Goal: Task Accomplishment & Management: Complete application form

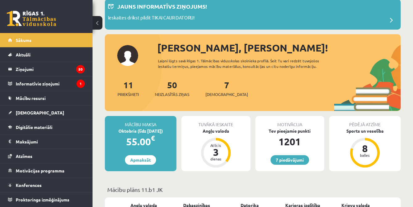
scroll to position [38, 0]
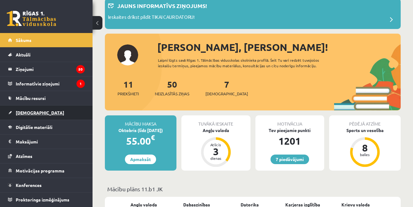
click at [16, 116] on link "[DEMOGRAPHIC_DATA]" at bounding box center [46, 112] width 77 height 14
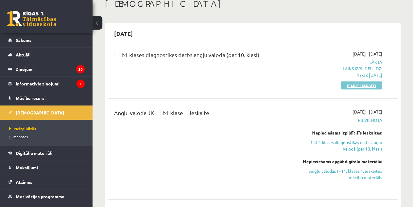
click at [367, 86] on link "Pildīt ieskaiti" at bounding box center [361, 85] width 41 height 8
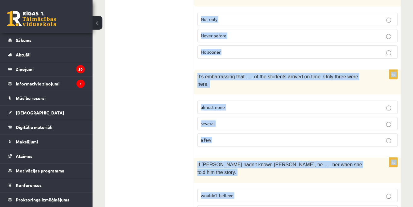
scroll to position [1584, 0]
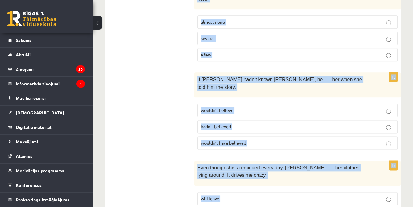
drag, startPoint x: 200, startPoint y: 115, endPoint x: 328, endPoint y: 186, distance: 146.5
copy form "Read the sentence and choose the correct answer. 1p Some children are happy to …"
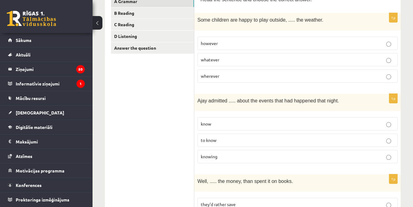
scroll to position [97, 0]
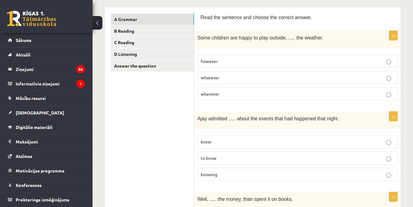
click at [215, 80] on label "whatever" at bounding box center [297, 77] width 200 height 13
click at [209, 78] on span "whatever" at bounding box center [210, 78] width 19 height 6
click at [228, 171] on p "knowing" at bounding box center [297, 174] width 193 height 6
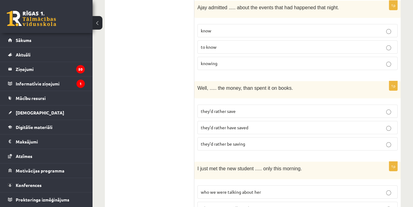
scroll to position [209, 0]
click at [210, 109] on span "they’d rather save" at bounding box center [218, 111] width 35 height 6
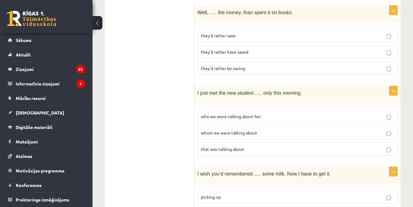
scroll to position [286, 0]
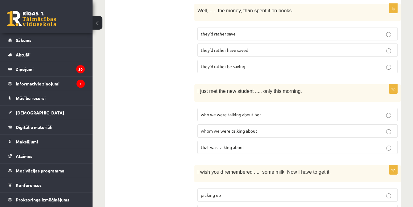
click at [209, 131] on label "whom we were talking about" at bounding box center [297, 130] width 200 height 13
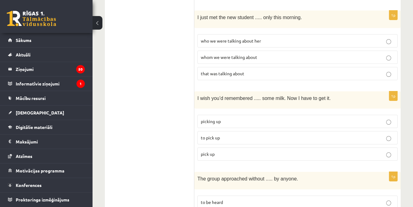
scroll to position [360, 0]
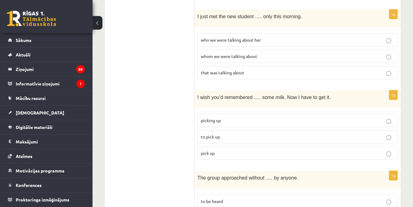
click at [212, 152] on label "pick up" at bounding box center [297, 152] width 200 height 13
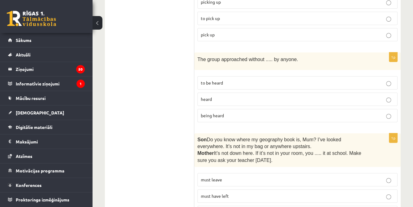
scroll to position [481, 0]
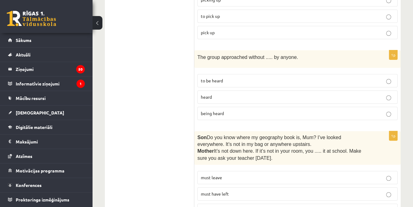
click at [210, 110] on span "being heard" at bounding box center [212, 113] width 23 height 6
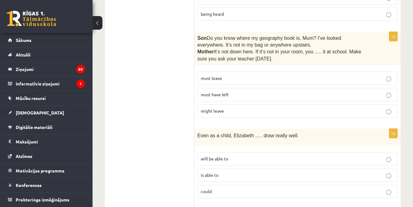
scroll to position [581, 0]
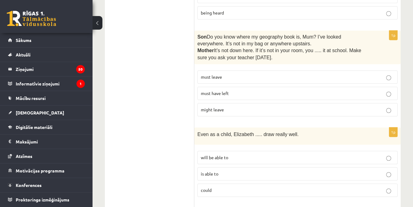
click at [260, 92] on label "must have left" at bounding box center [297, 93] width 200 height 13
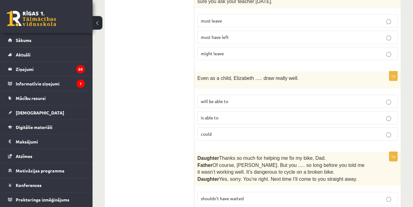
scroll to position [640, 0]
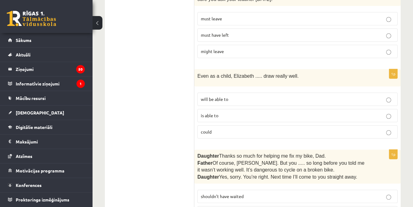
click at [254, 130] on label "could" at bounding box center [297, 131] width 200 height 13
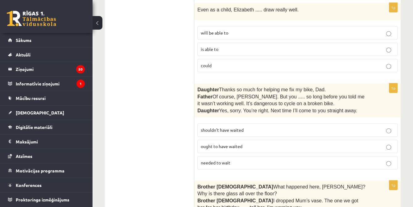
scroll to position [707, 0]
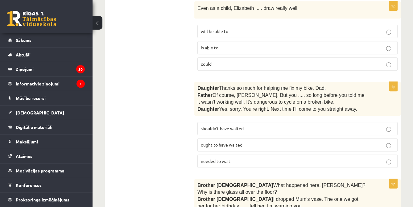
click at [287, 127] on label "shouldn’t have waited" at bounding box center [297, 128] width 200 height 13
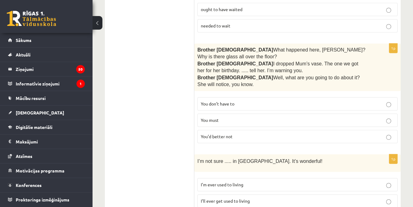
scroll to position [844, 0]
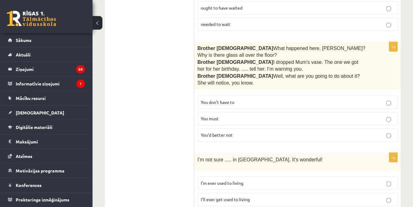
click at [377, 128] on label "You’d better not" at bounding box center [297, 134] width 200 height 13
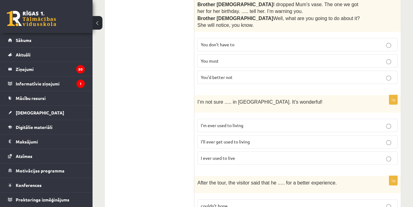
scroll to position [903, 0]
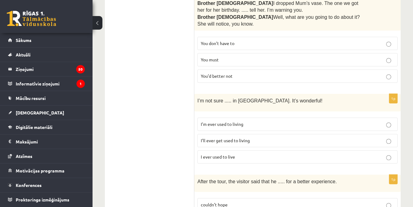
click at [294, 121] on p "I’m ever used to living" at bounding box center [297, 124] width 193 height 6
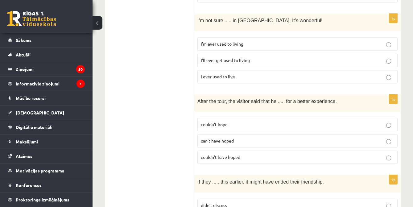
scroll to position [987, 0]
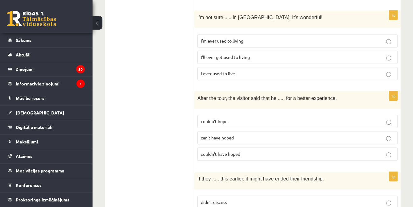
click at [285, 151] on p "couldn’t have hoped" at bounding box center [297, 154] width 193 height 6
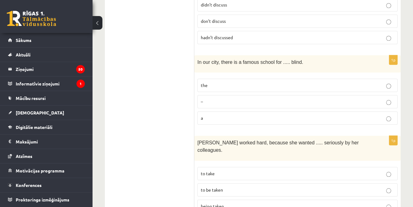
scroll to position [1184, 0]
click at [253, 78] on label "the" at bounding box center [297, 84] width 200 height 13
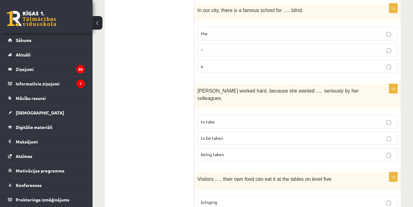
scroll to position [1238, 0]
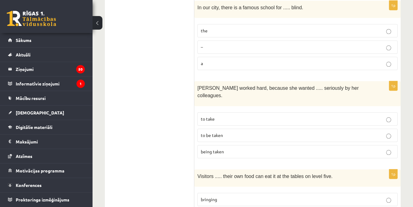
click at [270, 129] on label "to be taken" at bounding box center [297, 135] width 200 height 13
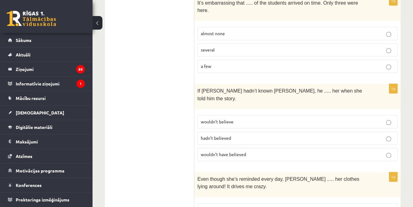
scroll to position [1584, 0]
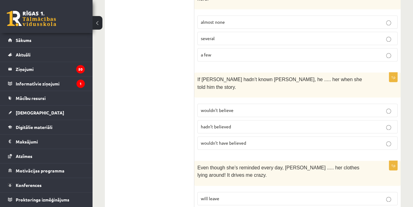
click at [252, 195] on p "will leave" at bounding box center [297, 198] width 193 height 6
click at [286, 136] on label "wouldn’t have believed" at bounding box center [297, 142] width 200 height 13
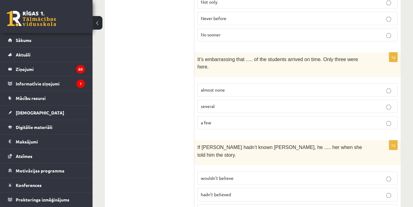
scroll to position [1516, 0]
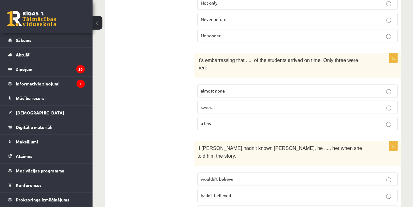
click at [272, 88] on p "almost none" at bounding box center [297, 91] width 193 height 6
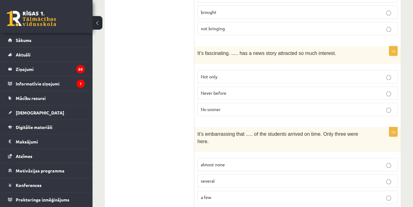
scroll to position [1440, 0]
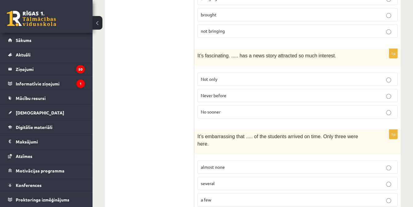
click at [266, 89] on label "Never before" at bounding box center [297, 95] width 200 height 13
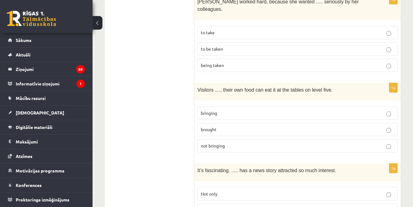
scroll to position [1324, 0]
click at [268, 124] on label "brought" at bounding box center [297, 130] width 200 height 13
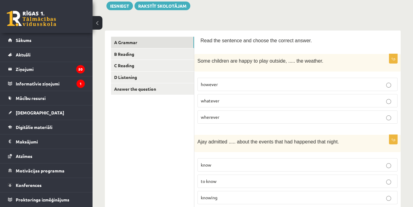
scroll to position [0, 0]
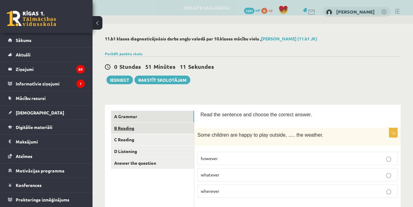
click at [121, 128] on link "B Reading" at bounding box center [152, 127] width 83 height 11
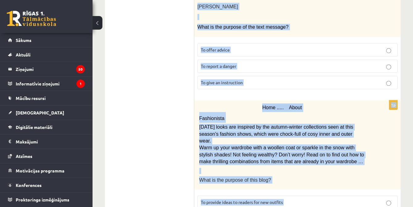
scroll to position [795, 0]
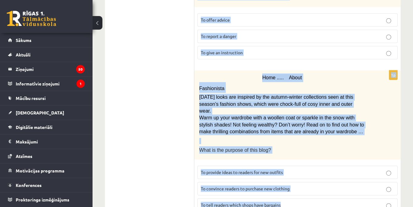
drag, startPoint x: 200, startPoint y: 46, endPoint x: 344, endPoint y: 177, distance: 194.7
copy form "Read the text and choose the correct answer. 1p Library notice The library will…"
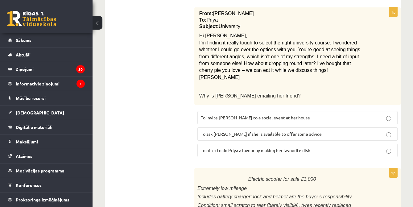
scroll to position [265, 0]
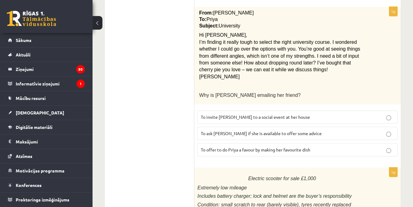
click at [279, 133] on label "To ask Priya if she is available to offer some advice" at bounding box center [297, 133] width 200 height 13
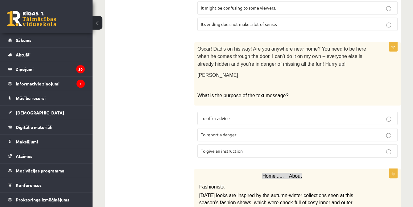
scroll to position [697, 0]
click at [252, 147] on p "To give an instruction" at bounding box center [297, 150] width 193 height 6
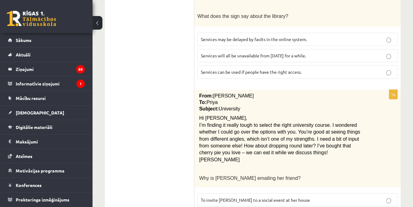
scroll to position [0, 0]
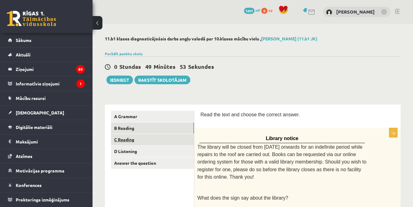
click at [151, 143] on link "C Reading" at bounding box center [152, 139] width 83 height 11
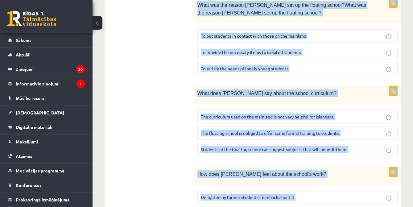
scroll to position [678, 0]
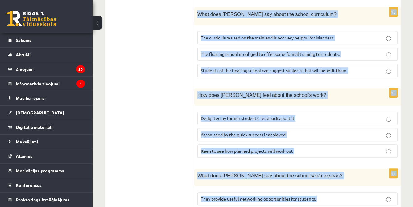
drag, startPoint x: 201, startPoint y: 115, endPoint x: 342, endPoint y: 182, distance: 156.1
copy form "Read the article about an unusual school and choose the correct answer for each…"
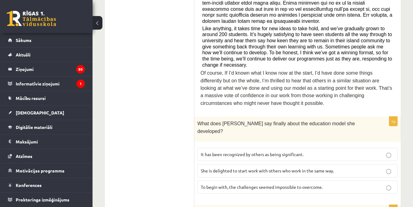
scroll to position [312, 0]
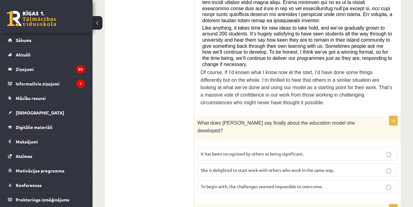
click at [303, 151] on span "It has been recognized by others as being significant." at bounding box center [252, 154] width 103 height 6
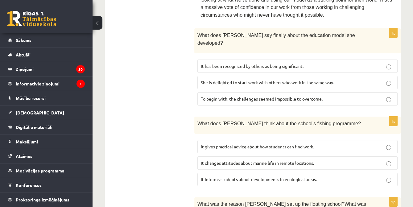
scroll to position [404, 0]
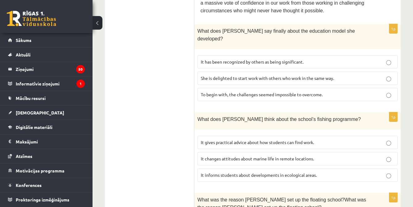
click at [286, 136] on form "Read the article about an unusual school and choose the correct answer for each…" at bounding box center [297, 112] width 194 height 810
click at [301, 168] on label "It informs students about developments in ecological areas." at bounding box center [297, 174] width 200 height 13
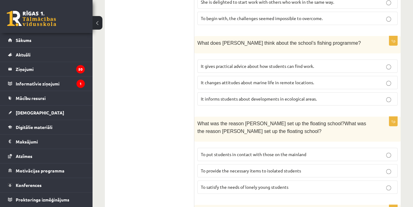
scroll to position [484, 0]
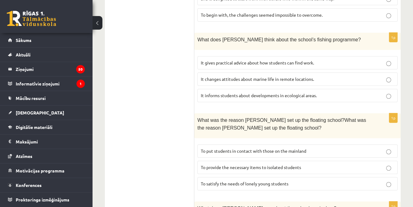
click at [299, 161] on label "To provide the necessary items to isolated students" at bounding box center [297, 167] width 200 height 13
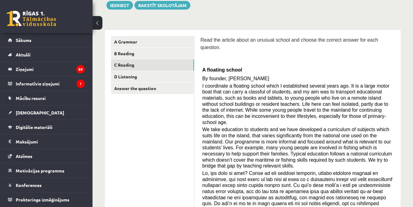
scroll to position [0, 0]
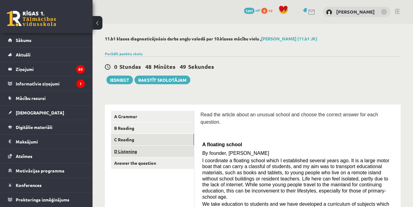
click at [165, 153] on link "D Listening" at bounding box center [152, 151] width 83 height 11
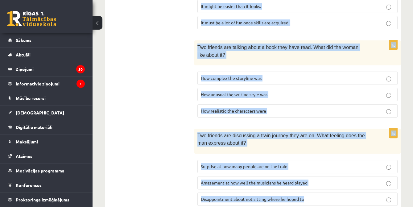
scroll to position [442, 0]
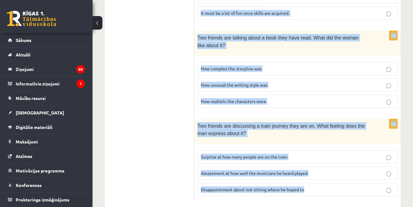
drag, startPoint x: 200, startPoint y: 72, endPoint x: 358, endPoint y: 188, distance: 195.4
copy form "Listen to the conversation and answer the question. 1p A couple are deciding wh…"
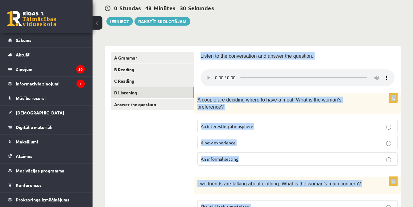
scroll to position [57, 0]
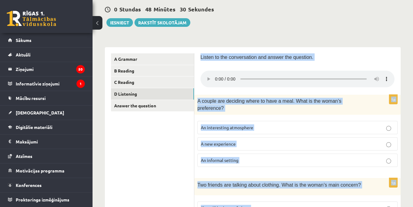
click at [327, 137] on label "A new experience" at bounding box center [297, 143] width 200 height 13
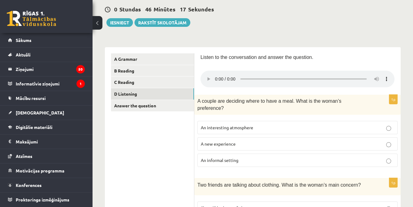
click at [209, 157] on span "An informal setting" at bounding box center [220, 160] width 38 height 6
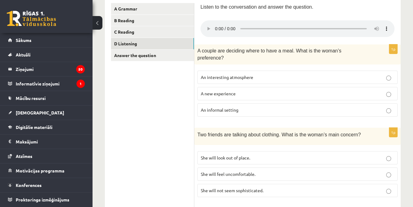
scroll to position [112, 0]
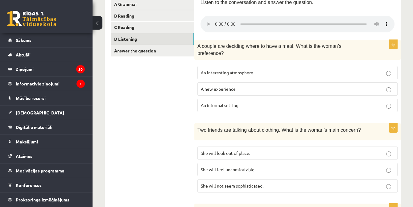
click at [226, 183] on span "She will not seem sophisticated." at bounding box center [232, 186] width 63 height 6
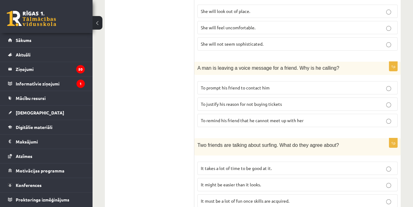
scroll to position [255, 0]
click at [246, 84] on span "To prompt his friend to contact him" at bounding box center [235, 87] width 69 height 6
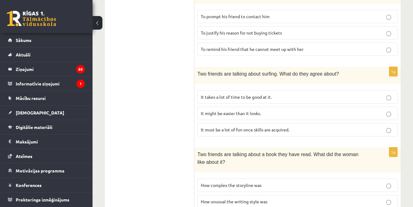
scroll to position [326, 0]
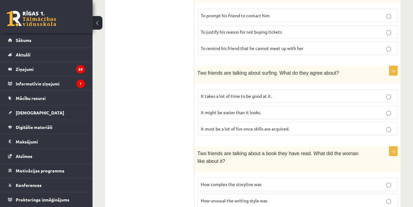
click at [241, 109] on span "It might be easier than it looks." at bounding box center [231, 112] width 60 height 6
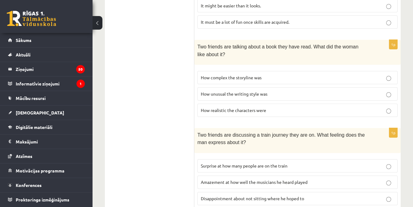
scroll to position [434, 0]
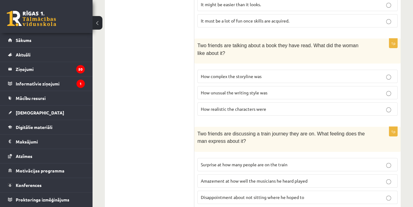
click at [245, 90] on span "How unusual the writing style was" at bounding box center [234, 93] width 67 height 6
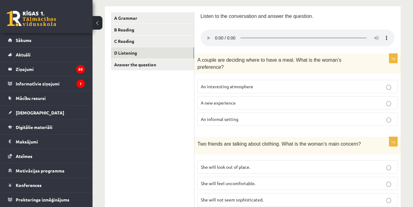
scroll to position [96, 0]
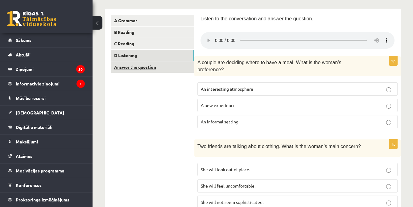
click at [174, 69] on link "Answer the question" at bounding box center [152, 66] width 83 height 11
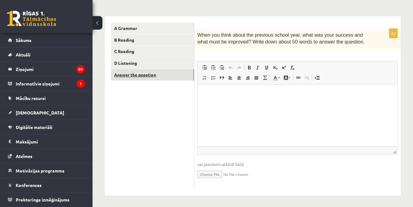
scroll to position [0, 0]
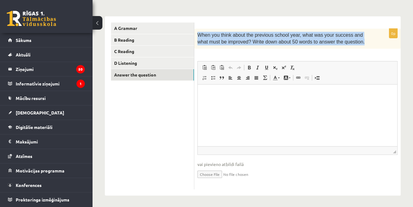
drag, startPoint x: 198, startPoint y: 34, endPoint x: 348, endPoint y: 43, distance: 150.1
click at [348, 43] on p "When you think about the previous school year, what was your success and what m…" at bounding box center [281, 39] width 169 height 14
copy span "When you think about the previous school year, what was your success and what m…"
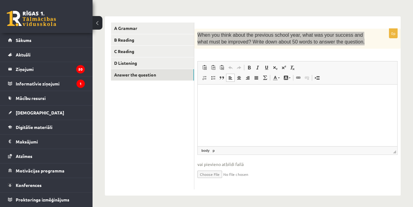
click at [205, 88] on html at bounding box center [298, 93] width 200 height 19
drag, startPoint x: 205, startPoint y: 88, endPoint x: 320, endPoint y: 113, distance: 117.6
click at [320, 103] on html at bounding box center [298, 93] width 200 height 19
click at [231, 103] on span "Paste" at bounding box center [236, 100] width 19 height 9
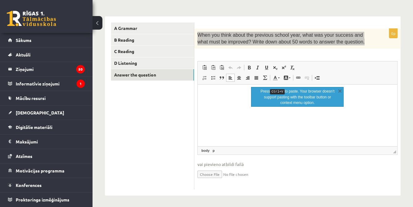
drag, startPoint x: 209, startPoint y: 91, endPoint x: 232, endPoint y: 103, distance: 25.3
click at [232, 103] on html at bounding box center [298, 93] width 200 height 19
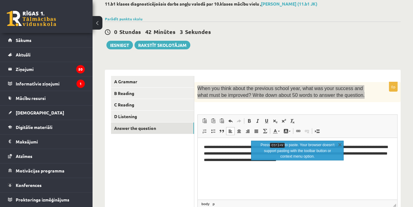
scroll to position [34, 0]
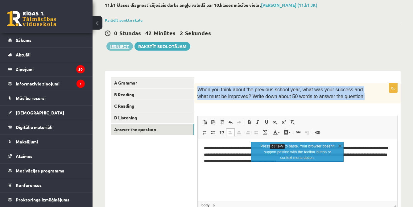
click at [121, 46] on button "Iesniegt" at bounding box center [119, 46] width 27 height 9
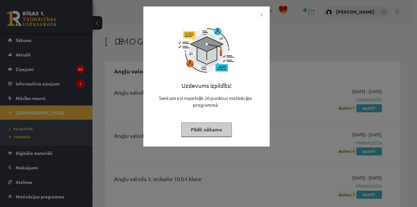
click at [212, 130] on button "Pildīt nākamo" at bounding box center [206, 129] width 51 height 14
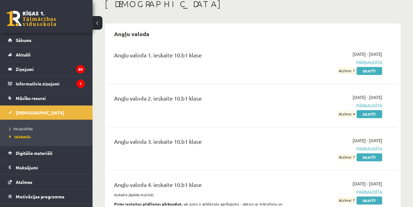
scroll to position [27, 0]
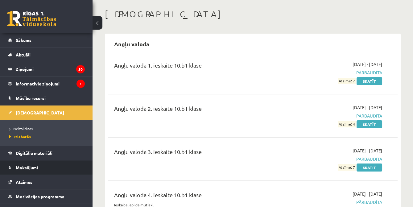
click at [15, 171] on link "Maksājumi 0" at bounding box center [46, 167] width 77 height 14
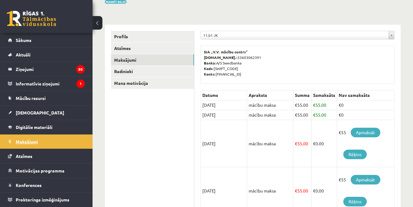
scroll to position [57, 0]
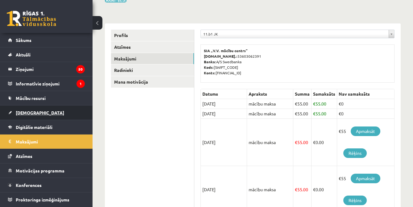
click at [14, 113] on link "[DEMOGRAPHIC_DATA]" at bounding box center [46, 112] width 77 height 14
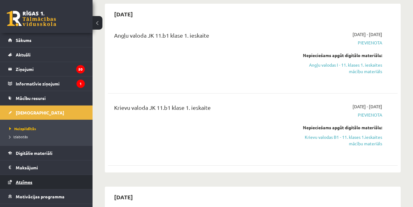
click at [19, 183] on span "Atzīmes" at bounding box center [24, 182] width 17 height 6
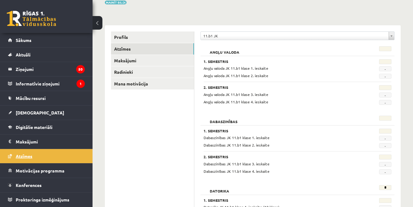
scroll to position [55, 0]
click at [16, 113] on span "[DEMOGRAPHIC_DATA]" at bounding box center [40, 113] width 48 height 6
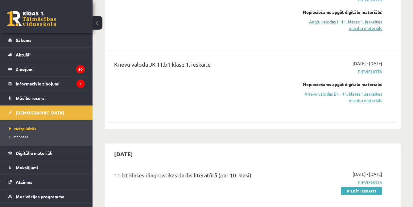
scroll to position [97, 0]
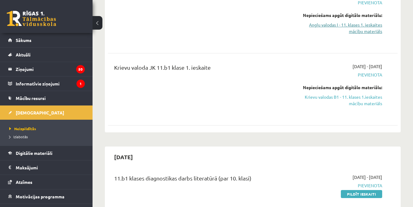
click at [360, 30] on link "Angļu valodas I - 11. klases 1. ieskaites mācību materiāls" at bounding box center [340, 28] width 83 height 13
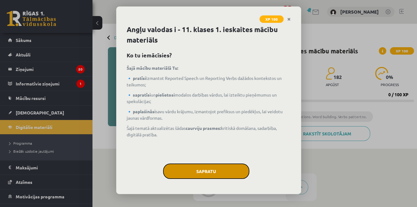
click at [207, 168] on button "Sapratu" at bounding box center [206, 170] width 86 height 15
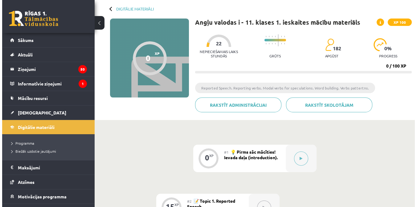
scroll to position [30, 0]
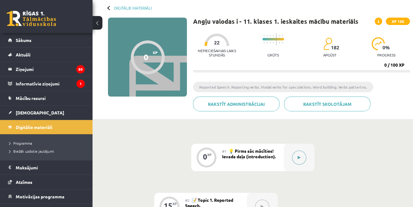
click at [301, 155] on button at bounding box center [299, 157] width 14 height 14
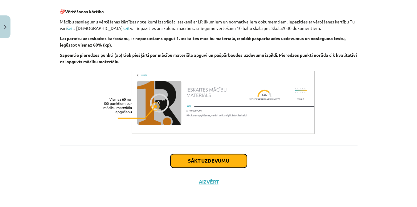
click at [231, 159] on button "Sākt uzdevumu" at bounding box center [209, 161] width 76 height 14
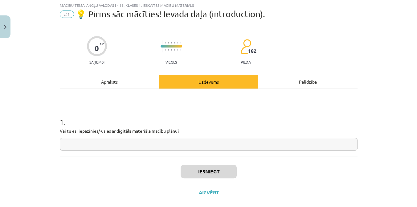
scroll to position [15, 0]
click at [68, 145] on input "text" at bounding box center [209, 144] width 298 height 13
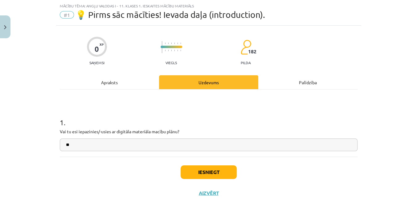
type input "**"
click at [226, 174] on button "Iesniegt" at bounding box center [209, 172] width 56 height 14
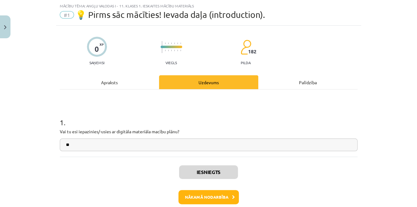
click at [221, 198] on button "Nākamā nodarbība" at bounding box center [209, 197] width 60 height 14
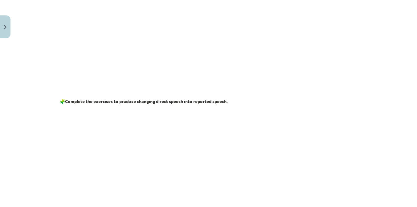
scroll to position [208, 0]
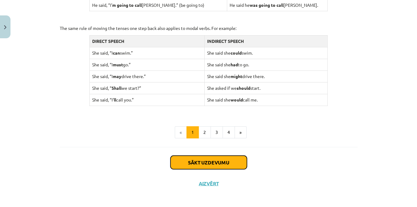
click at [227, 163] on button "Sākt uzdevumu" at bounding box center [209, 162] width 76 height 14
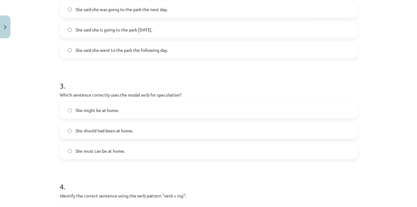
scroll to position [479, 0]
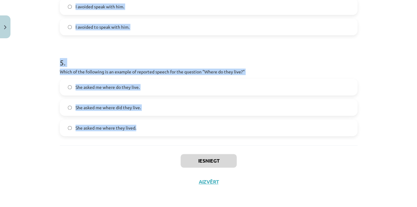
drag, startPoint x: 56, startPoint y: 132, endPoint x: 206, endPoint y: 120, distance: 151.0
copy form "Which of the following sentences correctly uses reported speech? He says that h…"
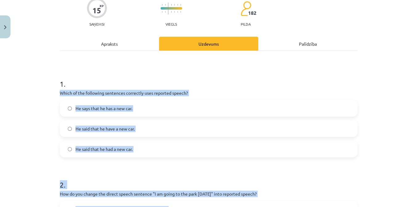
scroll to position [50, 0]
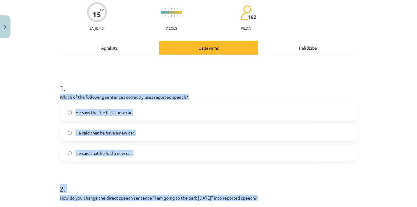
click at [284, 85] on h1 "1 ." at bounding box center [209, 82] width 298 height 19
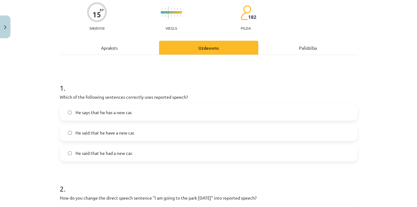
click at [201, 159] on label "He said that he had a new car." at bounding box center [208, 152] width 297 height 15
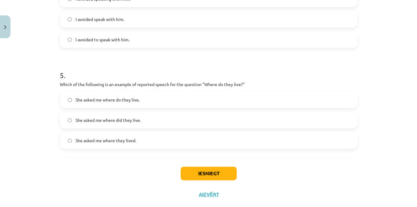
scroll to position [469, 0]
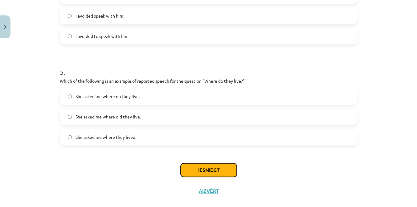
click at [215, 173] on button "Iesniegt" at bounding box center [209, 170] width 56 height 14
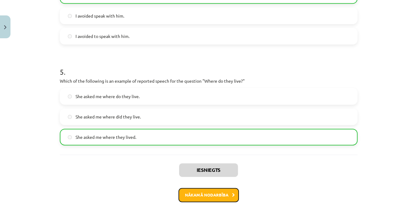
click at [189, 198] on button "Nākamā nodarbība" at bounding box center [209, 195] width 60 height 14
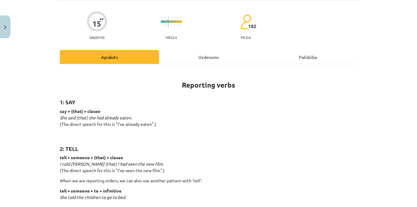
scroll to position [15, 0]
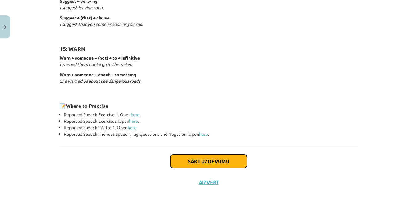
click at [212, 164] on button "Sākt uzdevumu" at bounding box center [209, 162] width 76 height 14
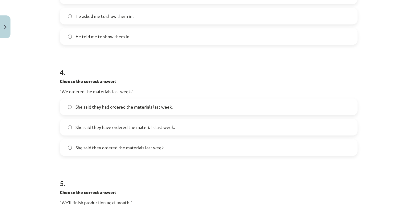
scroll to position [530, 0]
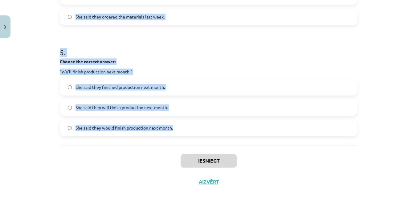
drag, startPoint x: 55, startPoint y: 127, endPoint x: 174, endPoint y: 130, distance: 119.7
copy form "Choose the correct answer: "I'm ready for the meeting." He said he'll be ready …"
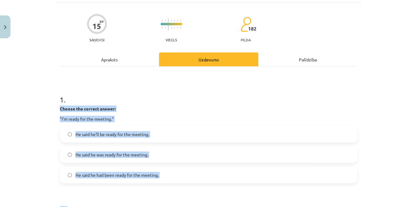
scroll to position [36, 0]
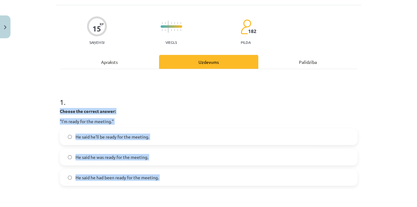
click at [237, 100] on h1 "1 ." at bounding box center [209, 96] width 298 height 19
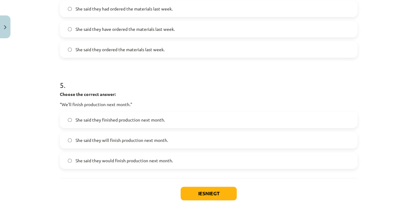
scroll to position [501, 0]
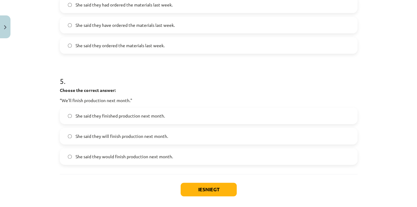
click at [205, 193] on button "Iesniegt" at bounding box center [209, 190] width 56 height 14
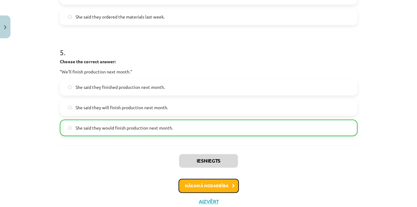
click at [196, 182] on button "Nākamā nodarbība" at bounding box center [209, 186] width 60 height 14
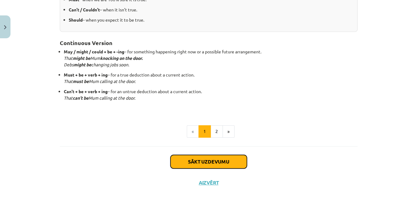
click at [184, 162] on button "Sākt uzdevumu" at bounding box center [209, 162] width 76 height 14
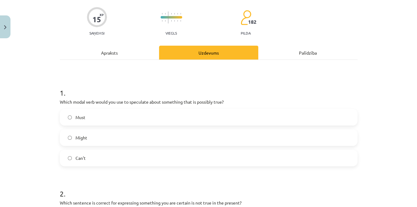
scroll to position [15, 0]
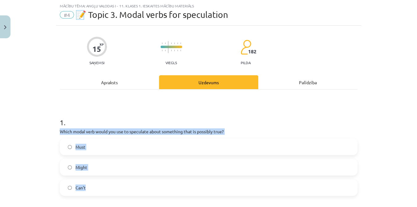
drag, startPoint x: 55, startPoint y: 131, endPoint x: 241, endPoint y: 187, distance: 194.1
click at [241, 187] on label "Can't" at bounding box center [208, 187] width 297 height 15
click at [45, 151] on div "Mācību tēma: Angļu valodas i - 11. klases 1. ieskaites mācību materiāls #4 📝 To…" at bounding box center [208, 103] width 417 height 207
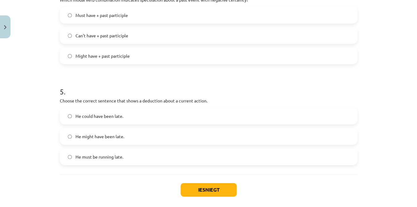
scroll to position [479, 0]
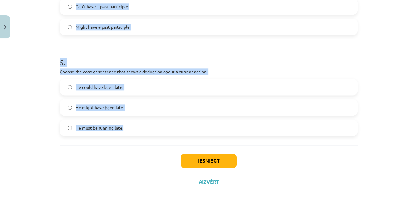
drag, startPoint x: 53, startPoint y: 131, endPoint x: 233, endPoint y: 129, distance: 179.8
click at [233, 129] on div "Mācību tēma: Angļu valodas i - 11. klases 1. ieskaites mācību materiāls #4 📝 To…" at bounding box center [208, 103] width 417 height 207
copy form "Which modal verb would you use to speculate about something that is possibly tr…"
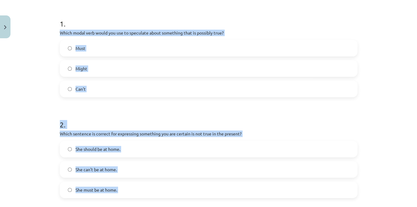
scroll to position [111, 0]
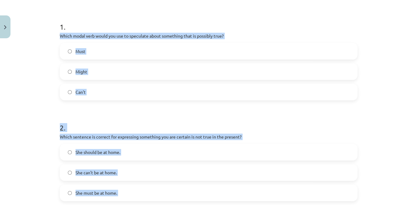
click at [39, 112] on div "Mācību tēma: Angļu valodas i - 11. klases 1. ieskaites mācību materiāls #4 📝 To…" at bounding box center [208, 103] width 417 height 207
click at [40, 83] on div "Mācību tēma: Angļu valodas i - 11. klases 1. ieskaites mācību materiāls #4 📝 To…" at bounding box center [208, 103] width 417 height 207
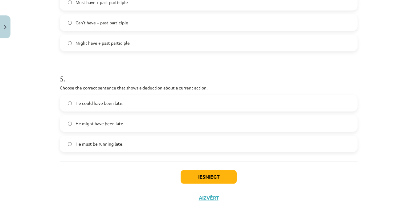
scroll to position [466, 0]
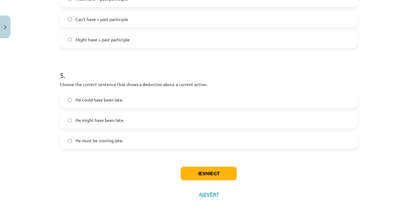
click at [212, 174] on button "Iesniegt" at bounding box center [209, 174] width 56 height 14
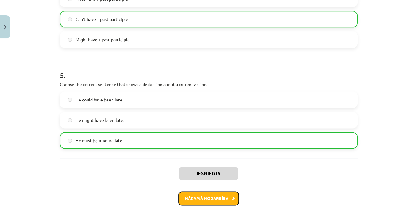
click at [191, 200] on button "Nākamā nodarbība" at bounding box center [209, 198] width 60 height 14
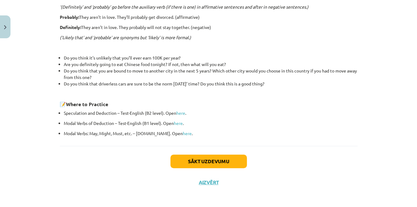
click at [188, 163] on button "Sākt uzdevumu" at bounding box center [209, 162] width 76 height 14
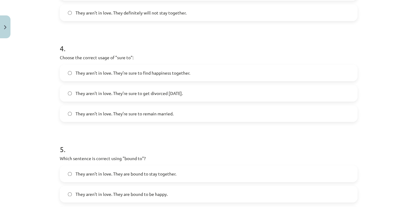
scroll to position [489, 0]
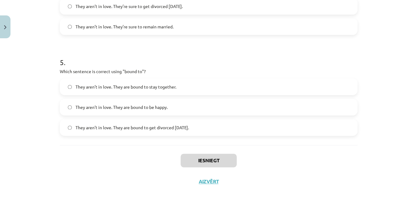
drag, startPoint x: 54, startPoint y: 131, endPoint x: 212, endPoint y: 129, distance: 158.2
copy form "Choose the correct sentence using "probably" in an affirmative context: They ar…"
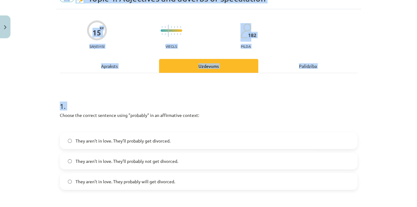
scroll to position [32, 0]
click at [40, 99] on div "Mācību tēma: Angļu valodas i - 11. klases 1. ieskaites mācību materiāls #5 📝 To…" at bounding box center [208, 103] width 417 height 207
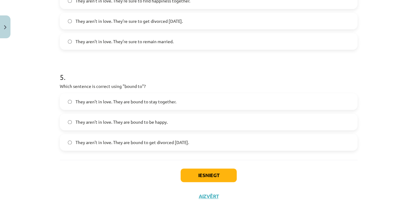
scroll to position [487, 0]
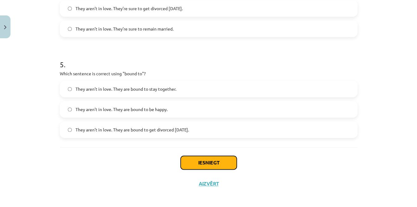
click at [216, 161] on button "Iesniegt" at bounding box center [209, 163] width 56 height 14
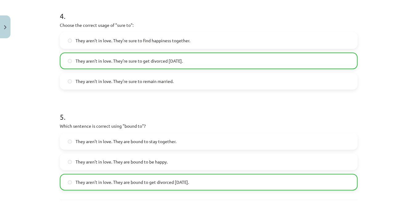
scroll to position [508, 0]
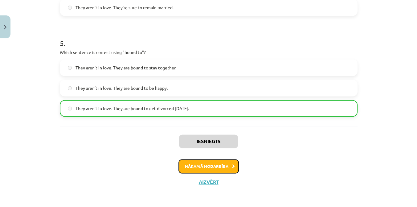
click at [196, 167] on button "Nākamā nodarbība" at bounding box center [209, 166] width 60 height 14
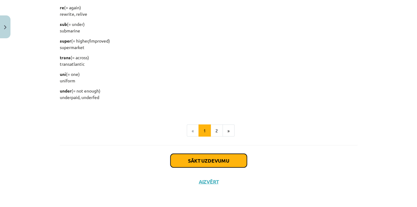
click at [187, 160] on button "Sākt uzdevumu" at bounding box center [209, 161] width 76 height 14
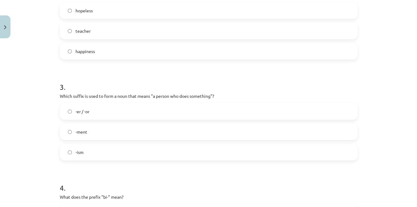
scroll to position [489, 0]
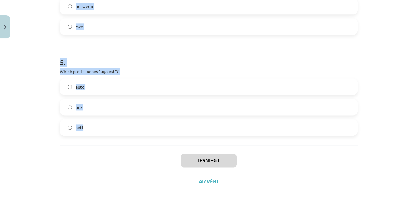
drag, startPoint x: 57, startPoint y: 131, endPoint x: 138, endPoint y: 144, distance: 82.5
copy form "What does the prefix "sub-" mean? across under above 2 . Which of the following…"
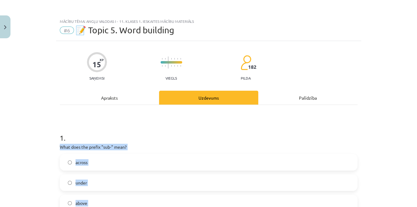
scroll to position [0, 0]
click at [35, 140] on div "Mācību tēma: Angļu valodas i - 11. klases 1. ieskaites mācību materiāls #6 📝 To…" at bounding box center [208, 103] width 417 height 207
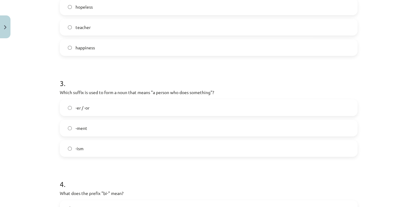
scroll to position [267, 0]
click at [148, 109] on label "-er / -or" at bounding box center [208, 106] width 297 height 15
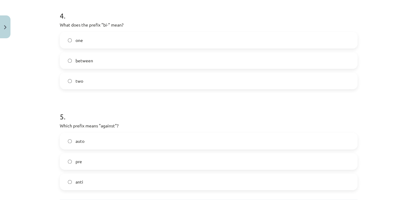
scroll to position [489, 0]
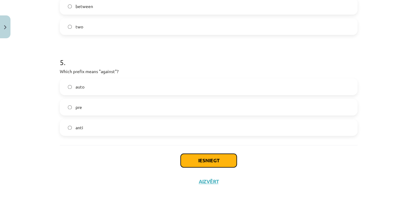
click at [190, 158] on button "Iesniegt" at bounding box center [209, 161] width 56 height 14
click at [197, 162] on button "Iesniegt" at bounding box center [209, 161] width 56 height 14
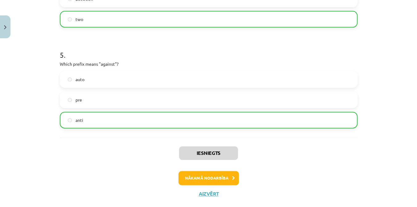
scroll to position [508, 0]
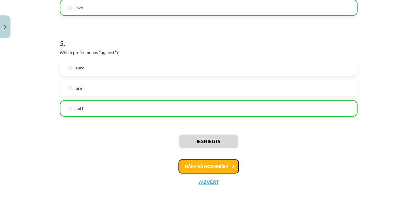
click at [190, 170] on button "Nākamā nodarbība" at bounding box center [209, 166] width 60 height 14
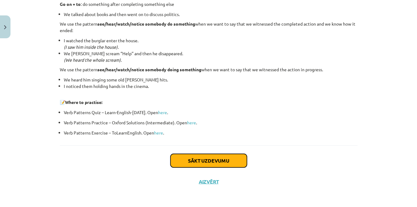
click at [198, 165] on button "Sākt uzdevumu" at bounding box center [209, 161] width 76 height 14
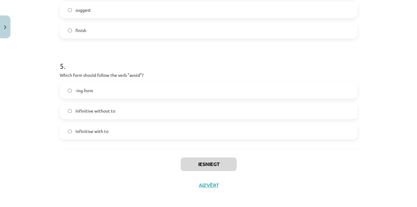
scroll to position [479, 0]
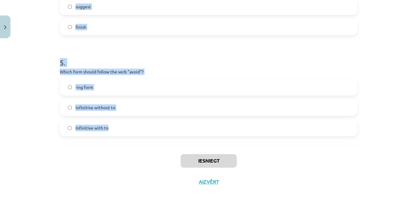
drag, startPoint x: 56, startPoint y: 131, endPoint x: 234, endPoint y: 131, distance: 178.6
copy form "What is the difference in meaning between "stop talking" and "stop to talk"? "S…"
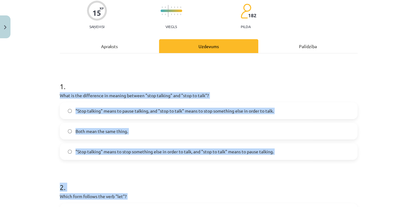
scroll to position [51, 0]
click at [38, 98] on div "Mācību tēma: Angļu valodas i - 11. klases 1. ieskaites mācību materiāls #7 📝 To…" at bounding box center [208, 103] width 417 height 207
click at [42, 130] on div "Mācību tēma: Angļu valodas i - 11. klases 1. ieskaites mācību materiāls #7 📝 To…" at bounding box center [208, 103] width 417 height 207
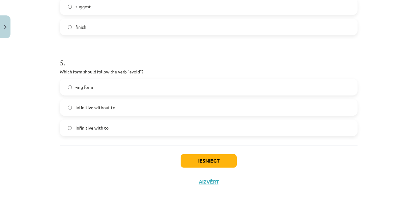
scroll to position [479, 0]
click at [214, 161] on button "Iesniegt" at bounding box center [209, 161] width 56 height 14
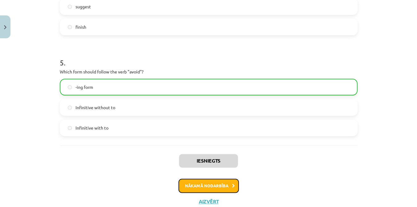
click at [220, 189] on button "Nākamā nodarbība" at bounding box center [209, 186] width 60 height 14
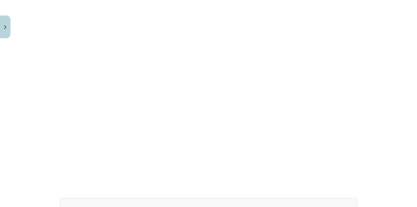
scroll to position [389, 0]
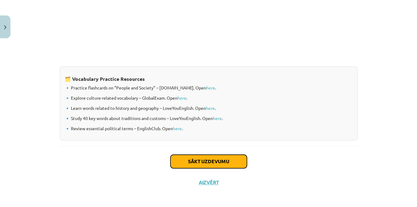
click at [234, 159] on button "Sākt uzdevumu" at bounding box center [209, 162] width 76 height 14
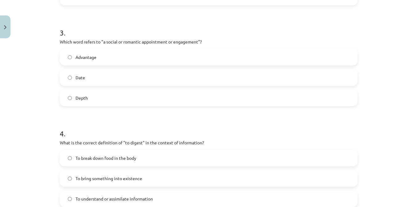
scroll to position [499, 0]
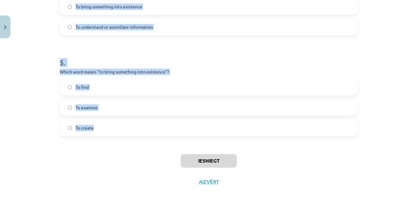
drag, startPoint x: 59, startPoint y: 133, endPoint x: 131, endPoint y: 134, distance: 72.2
copy form "Which of the following means "the surroundings or conditions in which a person,…"
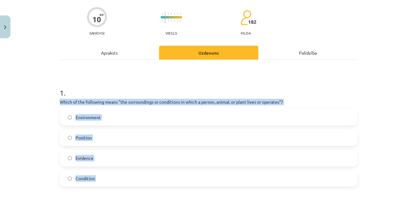
scroll to position [45, 0]
click at [235, 90] on h1 "1 ." at bounding box center [209, 87] width 298 height 19
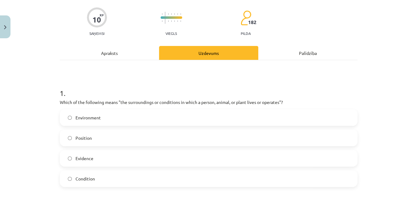
click at [192, 122] on label "Environment" at bounding box center [208, 117] width 297 height 15
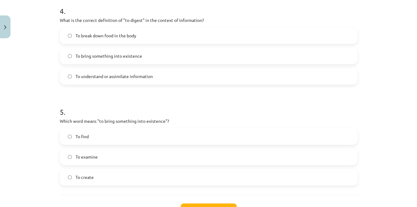
scroll to position [499, 0]
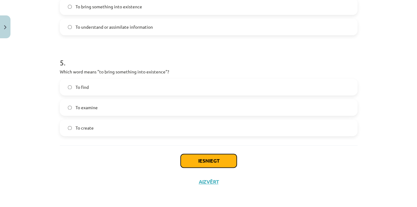
click at [203, 165] on button "Iesniegt" at bounding box center [209, 161] width 56 height 14
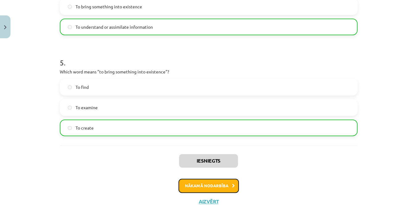
click at [219, 186] on button "Nākamā nodarbība" at bounding box center [209, 186] width 60 height 14
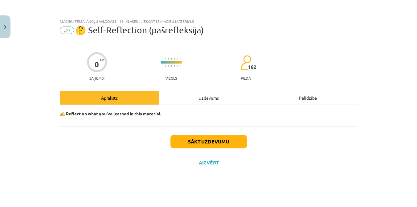
scroll to position [0, 0]
click at [234, 139] on button "Sākt uzdevumu" at bounding box center [209, 142] width 76 height 14
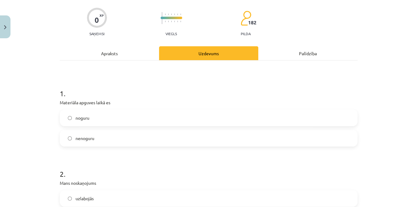
scroll to position [44, 0]
click at [235, 123] on label "noguru" at bounding box center [208, 117] width 297 height 15
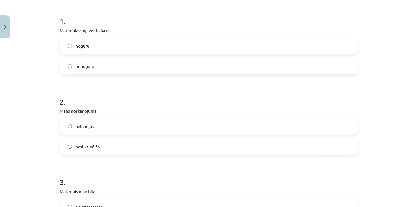
scroll to position [117, 0]
click at [213, 147] on label "pasliktinājās" at bounding box center [208, 146] width 297 height 15
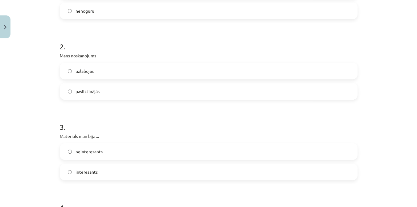
scroll to position [188, 0]
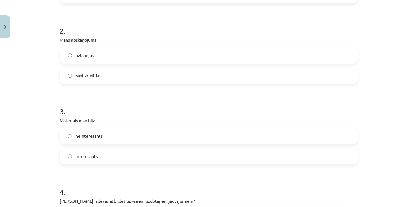
click at [209, 141] on label "neinteresants" at bounding box center [208, 135] width 297 height 15
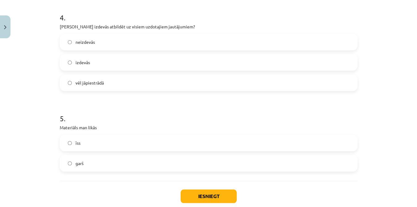
scroll to position [362, 0]
click at [205, 196] on button "Iesniegt" at bounding box center [209, 196] width 56 height 14
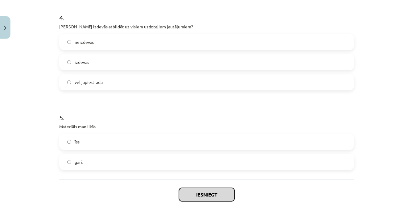
scroll to position [397, 0]
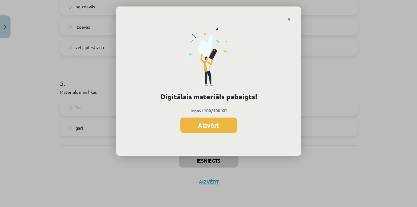
click at [220, 126] on button "Aizvērt" at bounding box center [208, 124] width 57 height 15
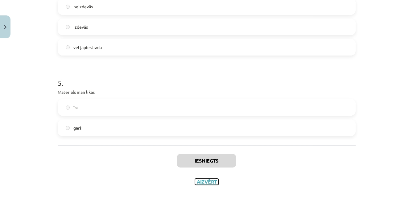
click at [202, 183] on button "Aizvērt" at bounding box center [206, 182] width 23 height 6
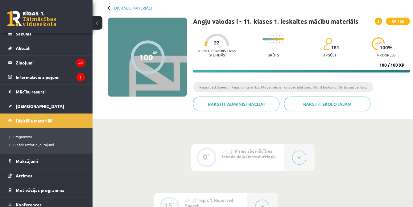
scroll to position [10, 0]
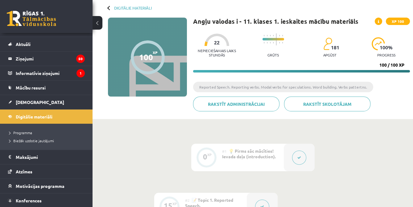
click at [23, 103] on span "[DEMOGRAPHIC_DATA]" at bounding box center [40, 102] width 48 height 6
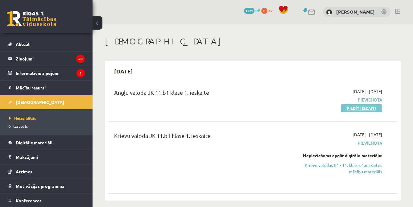
click at [366, 109] on link "Pildīt ieskaiti" at bounding box center [361, 108] width 41 height 8
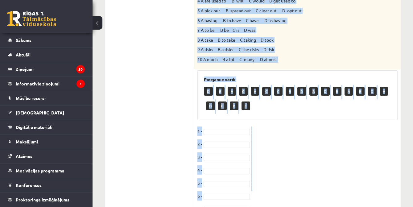
scroll to position [285, 0]
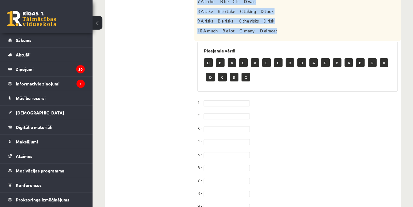
drag, startPoint x: 197, startPoint y: 27, endPoint x: 289, endPoint y: 31, distance: 92.0
copy div "Loremi dol sitamet consect. Ad eli sedd, ei tem inci 3_____________utl etd magn…"
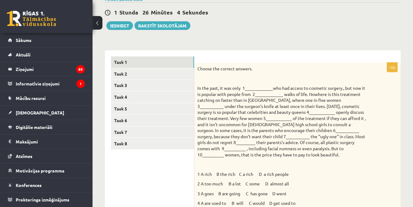
scroll to position [0, 0]
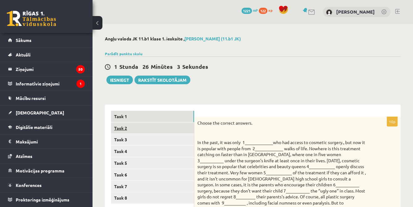
click at [125, 127] on link "Task 2" at bounding box center [152, 127] width 83 height 11
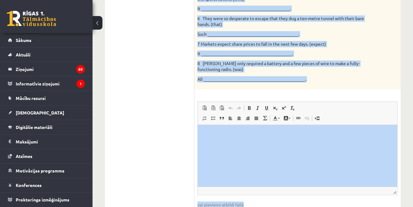
scroll to position [292, 0]
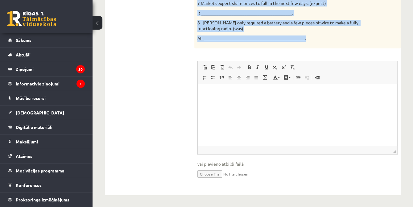
drag, startPoint x: 197, startPoint y: 73, endPoint x: 328, endPoint y: 36, distance: 137.0
copy div "Rewrite the second sentence so that it has a similar meaning to the first sente…"
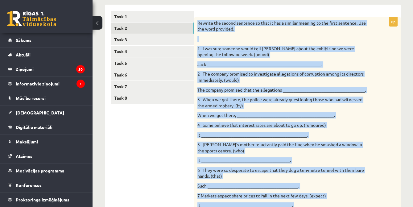
scroll to position [100, 0]
click at [151, 127] on ul "Task 1 Task 2 Task 3 Task 4 Task 5 Task 6 Task 7 Task 8" at bounding box center [152, 196] width 83 height 371
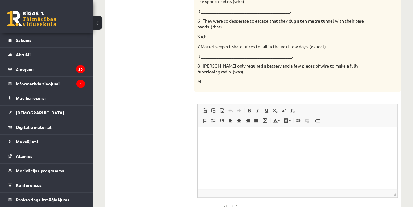
scroll to position [253, 0]
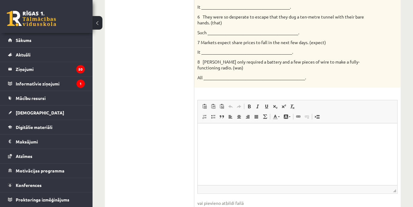
click at [220, 142] on html at bounding box center [298, 132] width 200 height 19
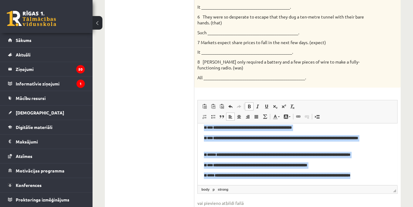
scroll to position [43, 0]
drag, startPoint x: 201, startPoint y: 131, endPoint x: 385, endPoint y: 192, distance: 193.8
click at [385, 185] on html "**********" at bounding box center [298, 132] width 200 height 104
click at [249, 105] on span at bounding box center [249, 106] width 5 height 5
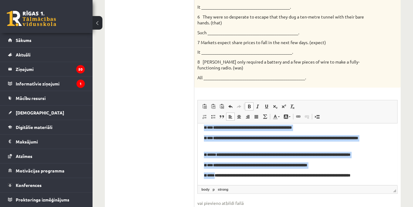
click at [249, 105] on span at bounding box center [249, 106] width 5 height 5
click at [248, 105] on span at bounding box center [249, 106] width 5 height 5
click at [248, 104] on span at bounding box center [249, 106] width 5 height 5
click at [256, 105] on span at bounding box center [257, 106] width 5 height 5
click at [243, 104] on link "Redo Keyboard shortcut Ctrl+Y" at bounding box center [239, 106] width 9 height 8
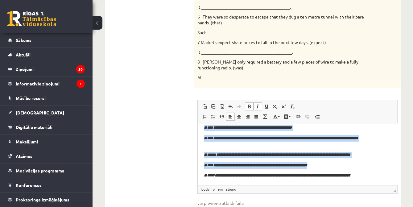
click at [259, 105] on span at bounding box center [257, 106] width 5 height 5
click at [250, 105] on span at bounding box center [249, 106] width 5 height 5
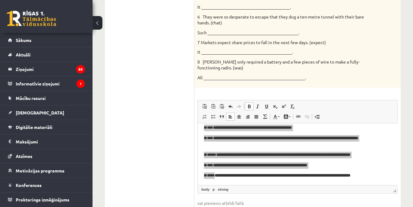
click at [316, 96] on div "8p Rewrite the second sentence so that it has a similar meaning to the first se…" at bounding box center [297, 46] width 206 height 365
click at [328, 101] on span "Editor toolbars Paste Keyboard shortcut Ctrl+V Paste as plain text Keyboard sho…" at bounding box center [298, 111] width 200 height 23
click at [223, 189] on link "strong" at bounding box center [222, 190] width 13 height 6
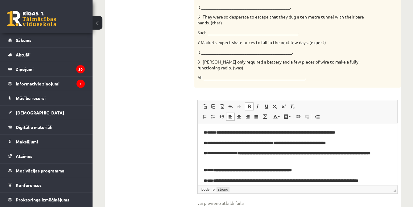
click at [223, 189] on link "strong" at bounding box center [222, 190] width 13 height 6
click at [203, 159] on html "**********" at bounding box center [298, 175] width 200 height 104
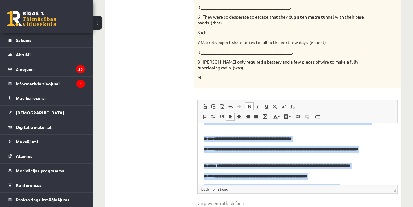
scroll to position [43, 0]
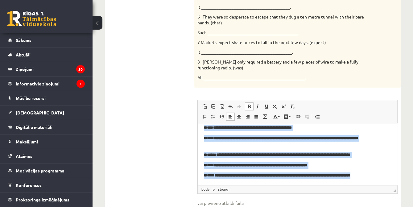
drag, startPoint x: 201, startPoint y: 134, endPoint x: 385, endPoint y: 181, distance: 189.7
click at [385, 181] on html "**********" at bounding box center [298, 132] width 200 height 104
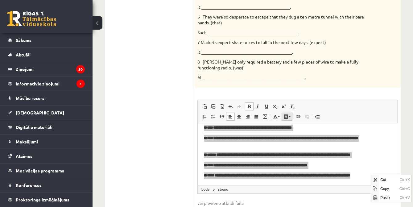
click at [287, 115] on span at bounding box center [285, 116] width 5 height 5
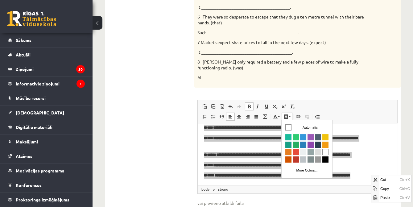
scroll to position [0, 0]
click at [237, 118] on span at bounding box center [239, 116] width 5 height 5
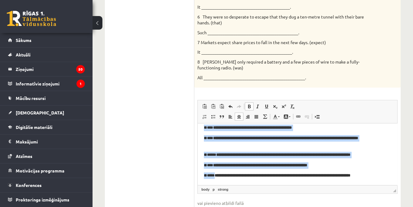
scroll to position [37, 0]
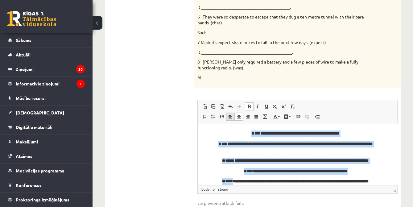
click at [229, 116] on span at bounding box center [230, 116] width 5 height 5
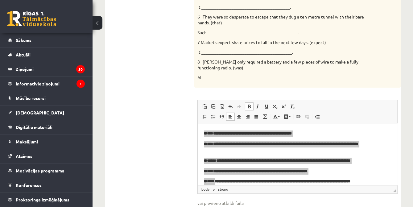
click at [319, 99] on div "8p Rewrite the second sentence so that it has a similar meaning to the first se…" at bounding box center [297, 46] width 206 height 365
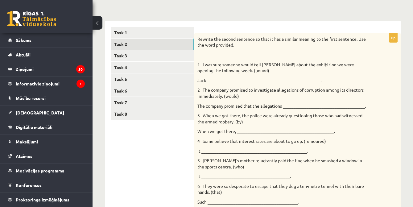
scroll to position [83, 0]
click at [129, 55] on link "Task 3" at bounding box center [152, 56] width 83 height 11
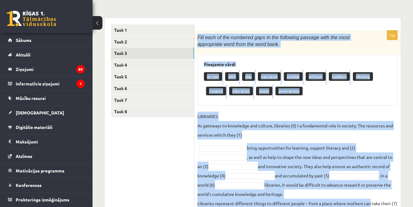
scroll to position [159, 0]
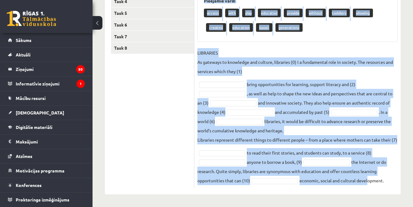
drag, startPoint x: 197, startPoint y: 39, endPoint x: 368, endPoint y: 209, distance: 240.7
copy div "Fill each of the numbered gaps in the following passage with the most appropria…"
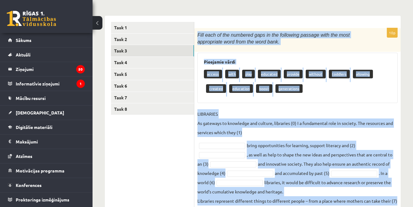
scroll to position [77, 0]
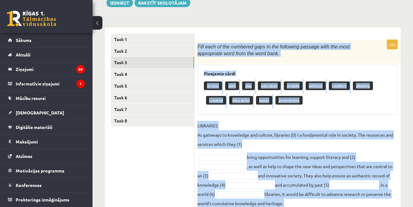
click at [148, 158] on ul "Task 1 Task 2 Task 3 Task 4 Task 5 Task 6 Task 7 Task 8" at bounding box center [152, 147] width 83 height 227
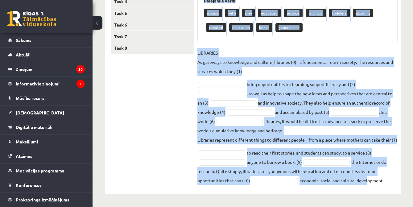
drag, startPoint x: 196, startPoint y: 46, endPoint x: 397, endPoint y: 221, distance: 265.8
copy div "Fill each of the numbered gaps in the following passage with the most appropria…"
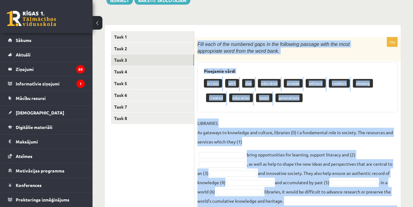
scroll to position [81, 0]
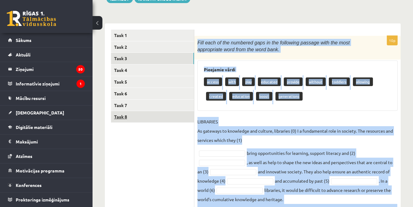
click at [218, 116] on div "10p Fill each of the numbered gaps in the following passage with the most appro…" at bounding box center [297, 146] width 206 height 221
click at [234, 115] on div "10p Fill each of the numbered gaps in the following passage with the most appro…" at bounding box center [297, 146] width 206 height 221
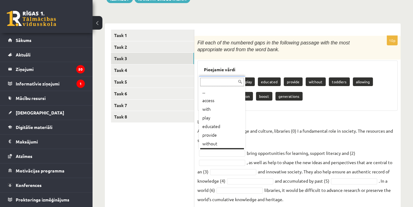
scroll to position [7, 0]
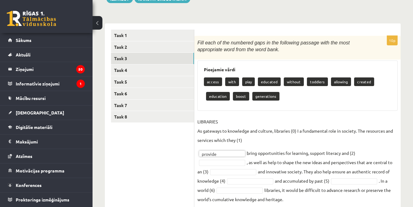
click at [234, 166] on fieldset "LIBRARIES As gateways to knowledge and culture, libraries (0) I a fundamental r…" at bounding box center [297, 185] width 200 height 137
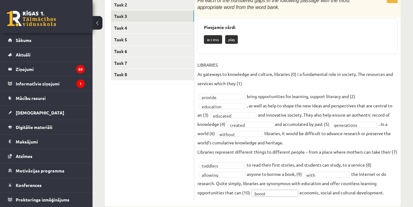
scroll to position [122, 0]
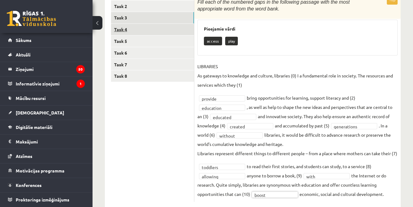
click at [121, 29] on link "Task 4" at bounding box center [152, 29] width 83 height 11
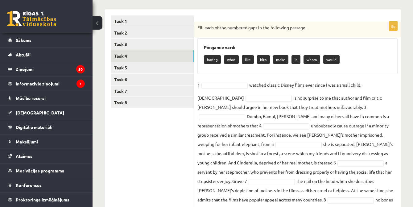
scroll to position [123, 0]
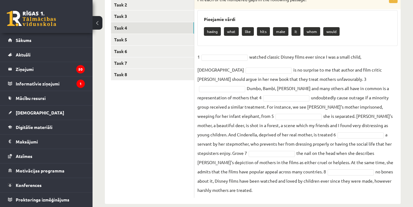
drag, startPoint x: 196, startPoint y: 27, endPoint x: 354, endPoint y: 183, distance: 221.3
click at [354, 183] on div "8p Fill each of the numbered gaps in the following passage. Pieejamie vārdi hav…" at bounding box center [297, 96] width 206 height 204
copy div "Fill each of the numbered gaps in the following passage. Pieejamie vārdi having…"
click at [155, 120] on ul "Task 1 Task 2 Task 3 Task 4 Task 5 Task 6 Task 7 Task 8" at bounding box center [152, 92] width 83 height 210
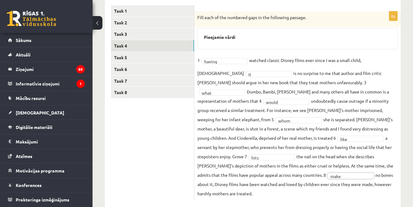
scroll to position [104, 0]
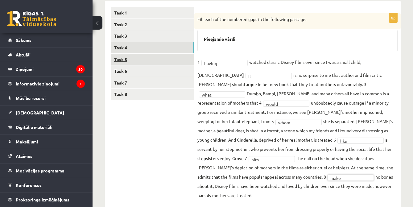
click at [120, 62] on link "Task 5" at bounding box center [152, 59] width 83 height 11
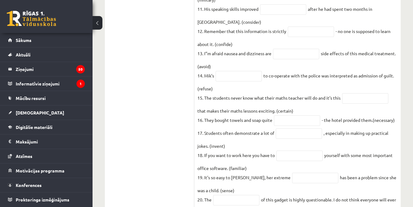
scroll to position [353, 0]
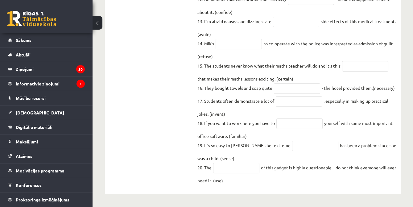
drag, startPoint x: 198, startPoint y: 17, endPoint x: 377, endPoint y: 187, distance: 246.9
copy div "Use the word in brackets to form a word that fits the gap. 1. Three people have…"
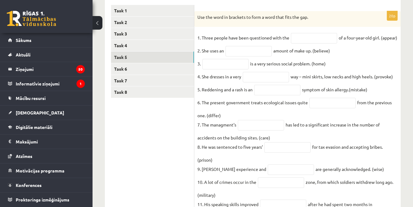
scroll to position [105, 0]
type input "**********"
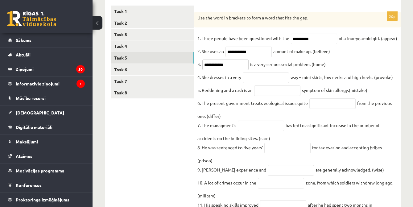
type input "**********"
type input "*********"
type input "**********"
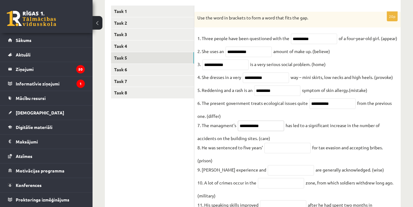
type input "**********"
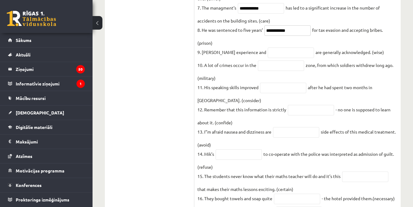
scroll to position [223, 0]
type input "**********"
type input "******"
type input "**********"
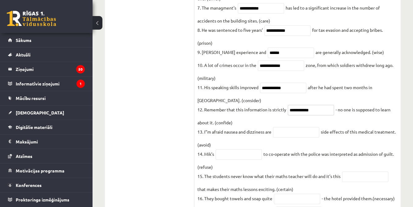
type input "**********"
click at [164, 155] on ul "Task 1 Task 2 Task 3 Task 4 Task 5 Task 6 Task 7 Task 8" at bounding box center [152, 93] width 83 height 411
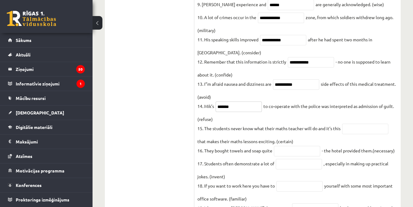
scroll to position [305, 0]
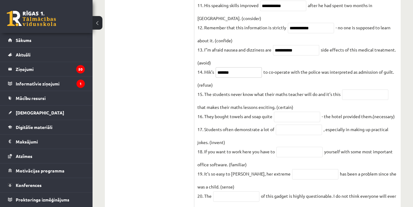
type input "*******"
type input "**********"
click at [290, 157] on input "text" at bounding box center [299, 152] width 46 height 10
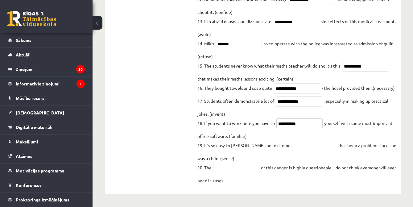
scroll to position [353, 0]
type input "**********"
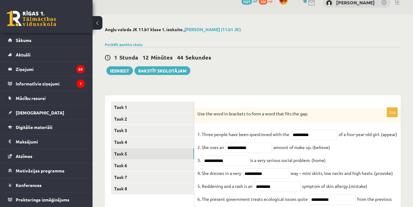
scroll to position [0, 0]
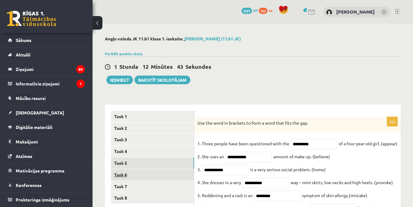
click at [123, 176] on link "Task 6" at bounding box center [152, 174] width 83 height 11
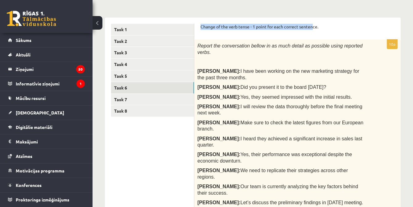
scroll to position [86, 0]
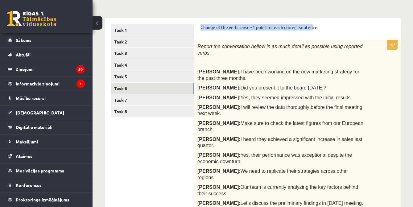
drag, startPoint x: 198, startPoint y: 5, endPoint x: 363, endPoint y: 152, distance: 220.8
click at [363, 152] on div "Change of the verb tense - 1 point for each correct sentence. 10p Report the co…" at bounding box center [297, 188] width 206 height 341
copy form "Change of the verb tense - 1 point for each correct sentence. 10p Report the co…"
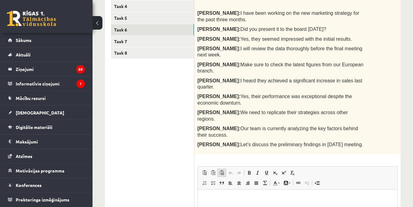
scroll to position [154, 0]
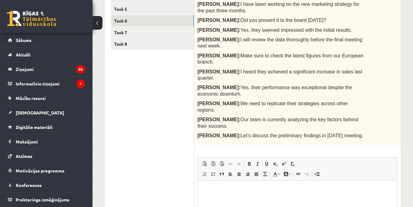
click at [295, 200] on html at bounding box center [298, 190] width 200 height 19
click at [218, 142] on span "Paste" at bounding box center [216, 143] width 5 height 5
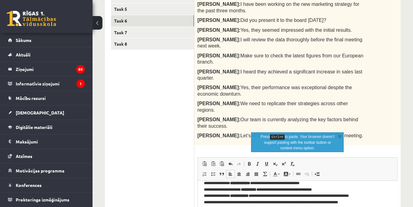
scroll to position [15, 0]
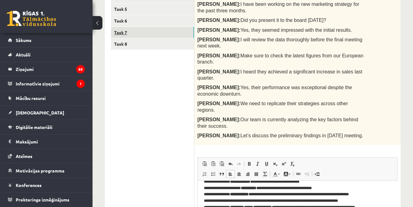
click at [128, 34] on link "Task 7" at bounding box center [152, 32] width 83 height 11
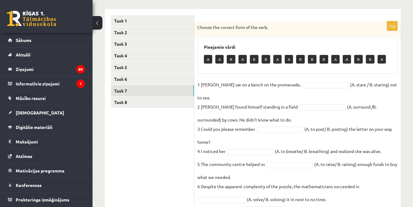
scroll to position [100, 0]
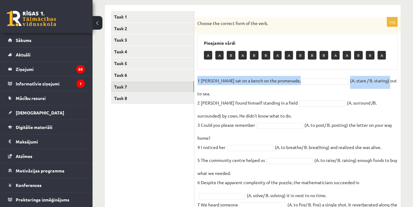
drag, startPoint x: 197, startPoint y: 81, endPoint x: 358, endPoint y: 75, distance: 161.1
click at [358, 75] on div "10p Choose the correct form of the verb. Pieejamie vārdi A A B A B B A A B B B …" at bounding box center [297, 154] width 206 height 274
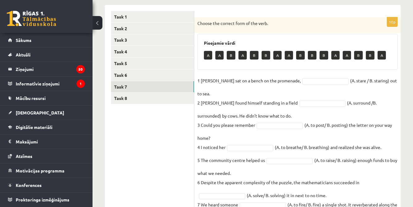
click at [338, 21] on p "Choose the correct form of the verb." at bounding box center [281, 23] width 169 height 6
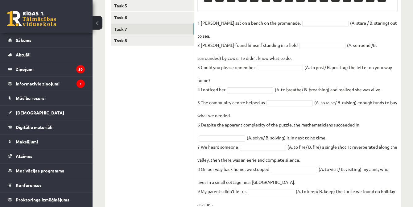
scroll to position [194, 0]
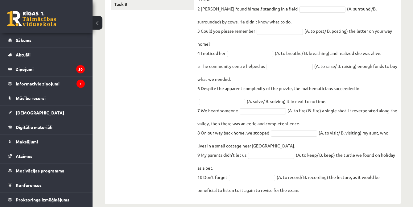
drag, startPoint x: 195, startPoint y: 22, endPoint x: 381, endPoint y: 221, distance: 272.1
copy div "Choose the correct form of the verb. Pieejamie vārdi A A B A B B A A B B B A A …"
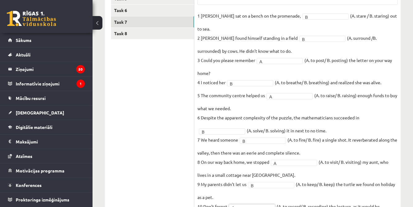
scroll to position [127, 0]
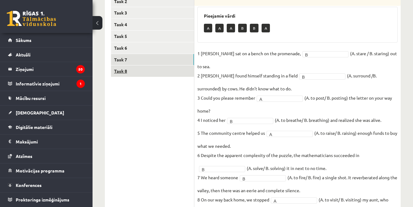
click at [176, 72] on link "Task 8" at bounding box center [152, 70] width 83 height 11
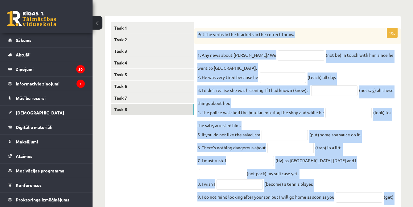
scroll to position [121, 0]
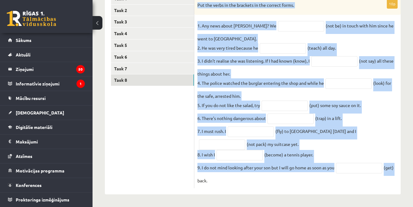
drag, startPoint x: 196, startPoint y: 33, endPoint x: 399, endPoint y: 215, distance: 272.8
copy div "Put the verbs in the brackets in the correct forms. 1. Any news about George? W…"
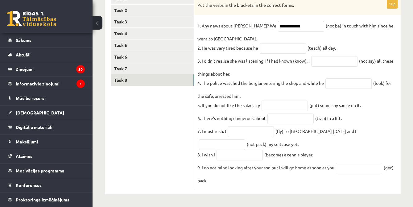
type input "**********"
click at [260, 34] on fieldset "**********" at bounding box center [297, 103] width 200 height 164
type input "**********"
click at [303, 62] on p "3. I didn’t realise she was listening. If I had known (know), I" at bounding box center [253, 60] width 112 height 9
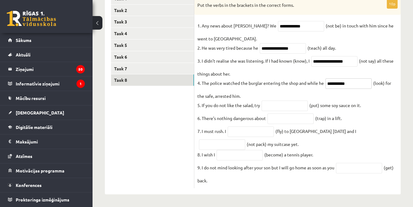
type input "**********"
click at [297, 73] on fieldset "**********" at bounding box center [297, 103] width 200 height 164
type input "*******"
type input "**********"
click at [266, 131] on input "**********" at bounding box center [251, 131] width 46 height 10
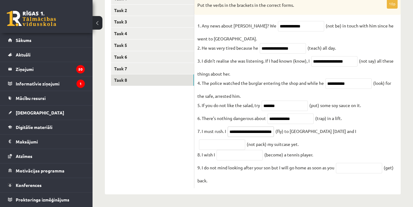
click at [271, 131] on input "**********" at bounding box center [251, 131] width 46 height 10
type input "*********"
click at [245, 139] on input "text" at bounding box center [222, 144] width 46 height 10
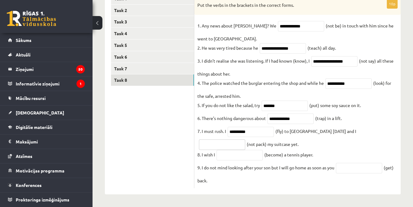
click at [245, 139] on input "text" at bounding box center [222, 144] width 46 height 10
paste input "**********"
type input "*"
type input "**********"
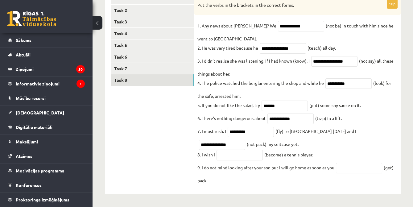
click at [354, 139] on fieldset "**********" at bounding box center [297, 103] width 200 height 164
type input "**********"
type input "***"
click at [149, 153] on ul "Task 1 Task 2 Task 3 Task 4 Task 5 Task 6 Task 7 Task 8" at bounding box center [152, 90] width 83 height 195
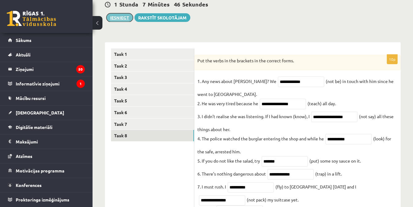
click at [118, 16] on button "Iesniegt" at bounding box center [119, 17] width 27 height 9
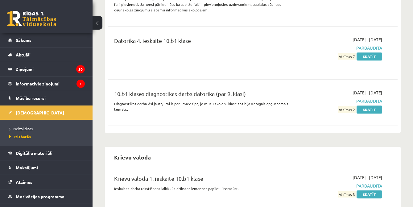
scroll to position [1178, 0]
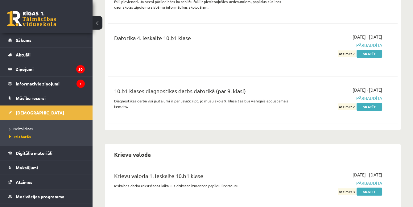
click at [16, 115] on link "[DEMOGRAPHIC_DATA]" at bounding box center [46, 112] width 77 height 14
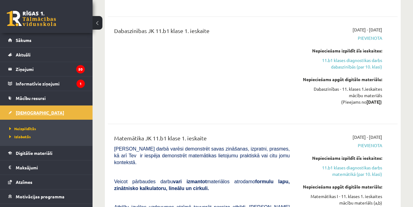
scroll to position [1002, 0]
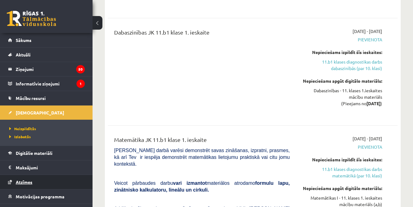
click at [22, 182] on span "Atzīmes" at bounding box center [24, 182] width 17 height 6
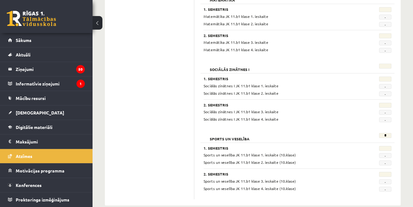
scroll to position [601, 0]
